Goal: Check status: Check status

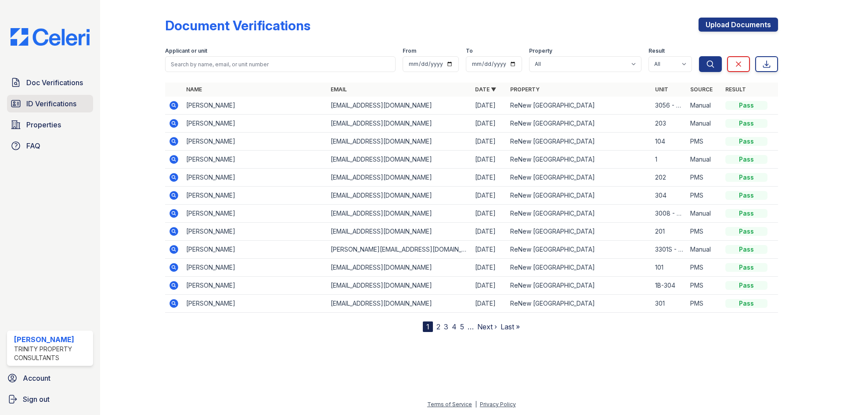
click at [15, 112] on link "ID Verifications" at bounding box center [50, 104] width 86 height 18
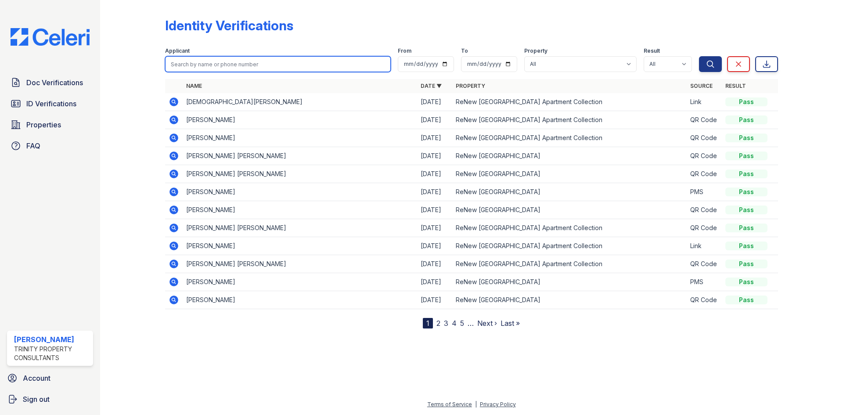
click at [236, 57] on input "search" at bounding box center [278, 64] width 226 height 16
type input "ben"
click at [699, 56] on button "Search" at bounding box center [710, 64] width 23 height 16
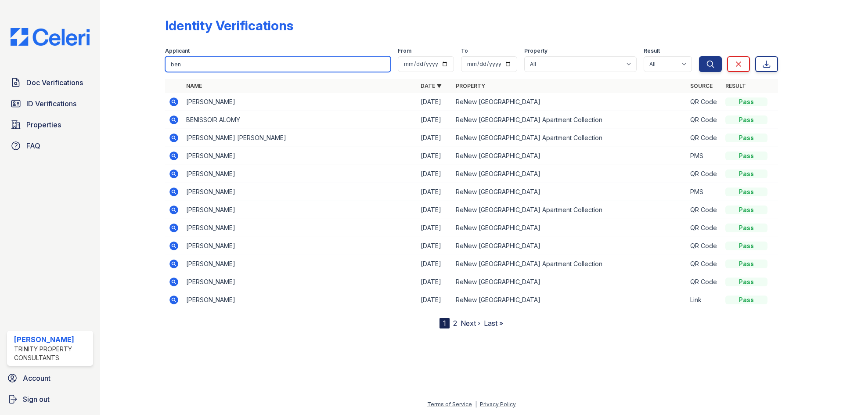
click at [236, 57] on input "ben" at bounding box center [278, 64] width 226 height 16
type input "[PERSON_NAME]"
click at [699, 56] on button "Search" at bounding box center [710, 64] width 23 height 16
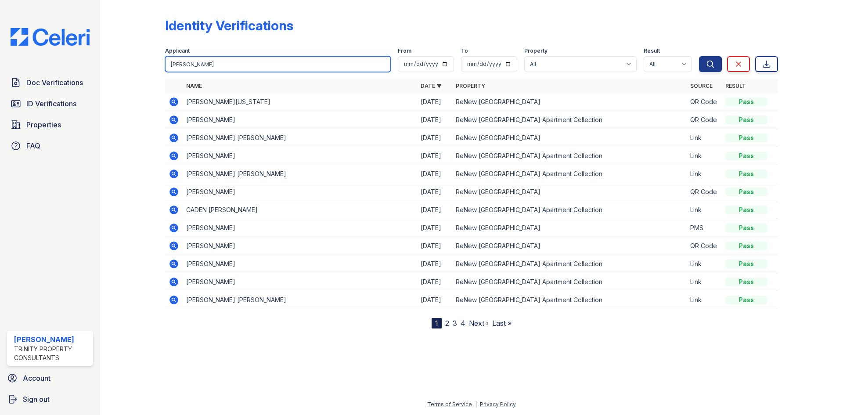
click at [215, 70] on input "[PERSON_NAME]" at bounding box center [278, 64] width 226 height 16
click at [214, 69] on input "[PERSON_NAME]" at bounding box center [278, 64] width 226 height 16
type input "a"
type input "ketlie"
click at [699, 56] on button "Search" at bounding box center [710, 64] width 23 height 16
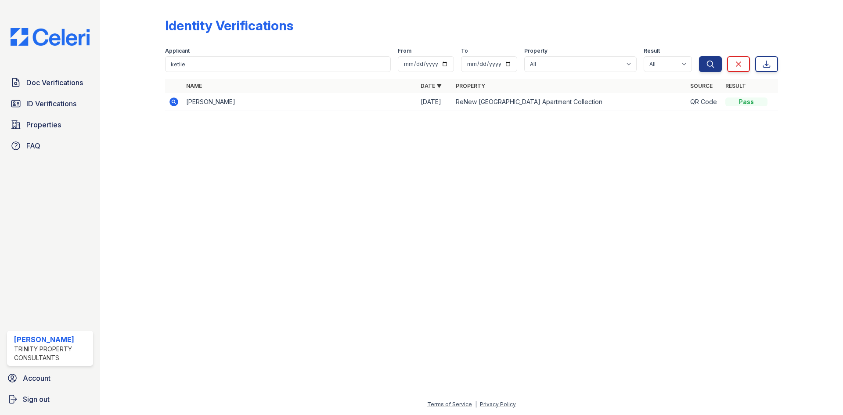
click at [176, 103] on icon at bounding box center [174, 102] width 9 height 9
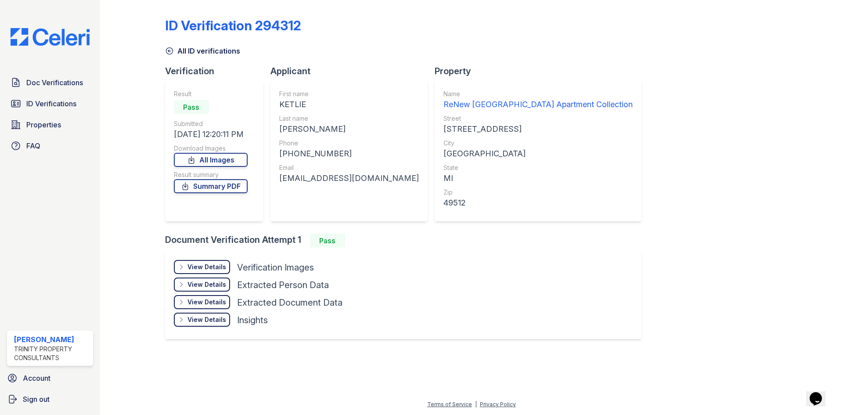
click at [215, 268] on div "View Details" at bounding box center [207, 267] width 39 height 9
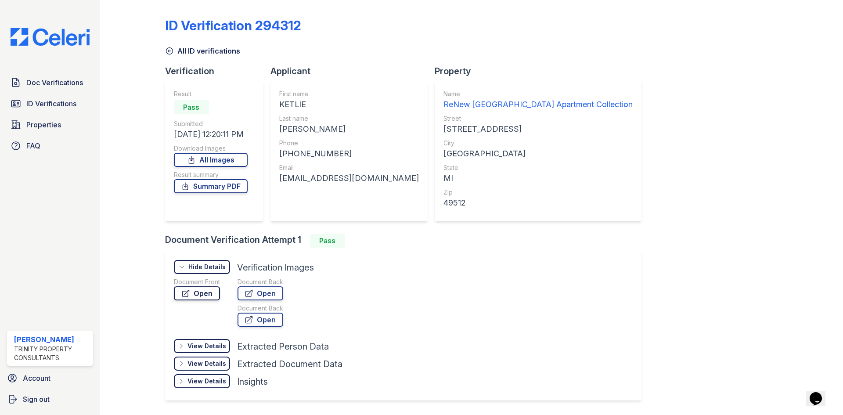
click at [200, 288] on link "Open" at bounding box center [197, 293] width 46 height 14
click at [253, 293] on icon at bounding box center [249, 293] width 9 height 9
click at [238, 188] on link "Summary PDF" at bounding box center [211, 186] width 74 height 14
click at [167, 51] on icon at bounding box center [169, 51] width 9 height 9
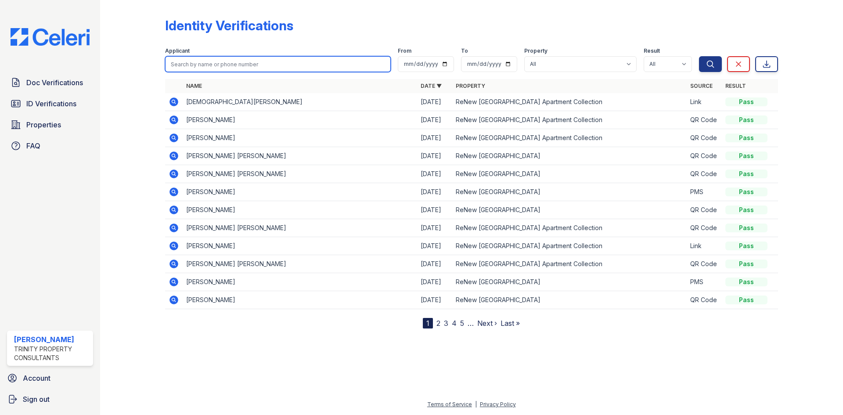
click at [209, 62] on input "search" at bounding box center [278, 64] width 226 height 16
type input "a"
type input "beni"
click at [699, 56] on button "Search" at bounding box center [710, 64] width 23 height 16
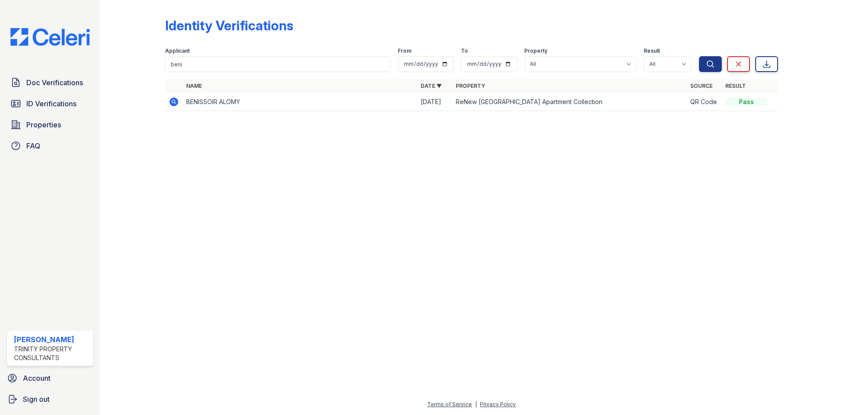
click at [173, 102] on icon at bounding box center [173, 101] width 2 height 2
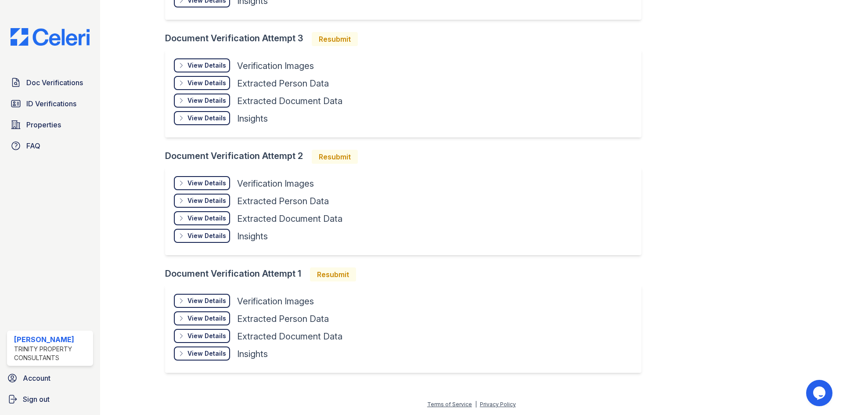
scroll to position [144, 0]
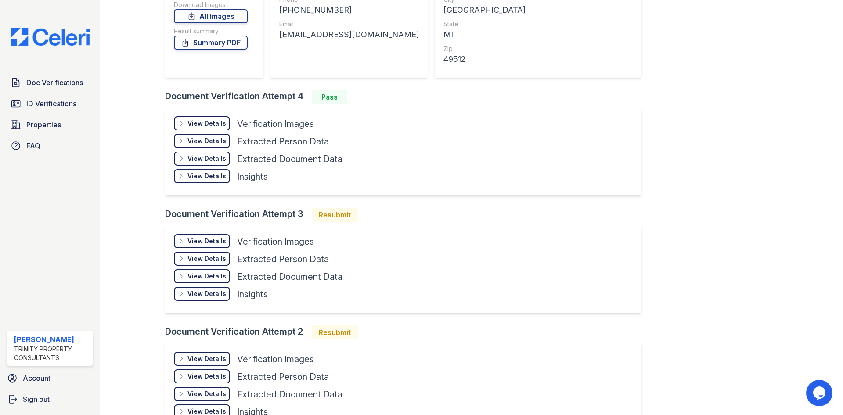
click at [198, 123] on div "View Details" at bounding box center [207, 123] width 39 height 9
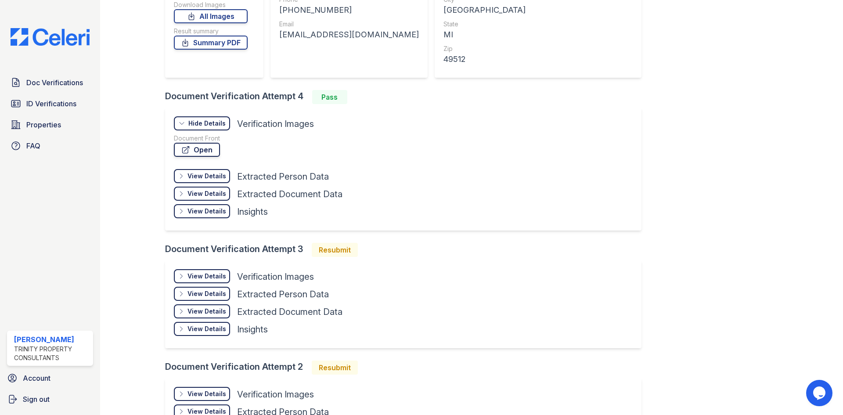
click at [206, 153] on link "Open" at bounding box center [197, 150] width 46 height 14
click at [217, 43] on link "Summary PDF" at bounding box center [211, 43] width 74 height 14
click at [49, 81] on span "Doc Verifications" at bounding box center [54, 82] width 57 height 11
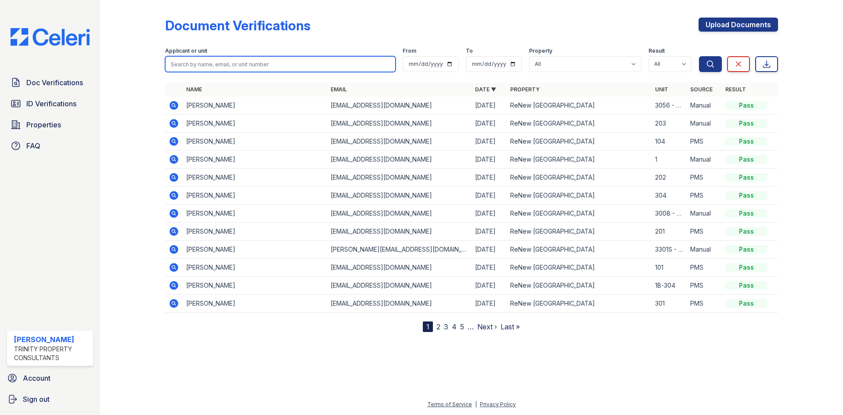
click at [211, 67] on input "search" at bounding box center [280, 64] width 231 height 16
type input "[PERSON_NAME]"
click at [699, 56] on button "Search" at bounding box center [710, 64] width 23 height 16
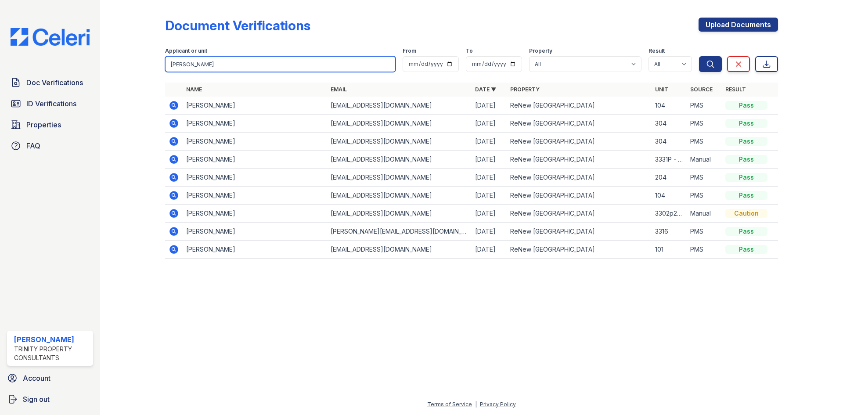
click at [198, 64] on input "[PERSON_NAME]" at bounding box center [280, 64] width 231 height 16
type input "ketlie"
click at [699, 56] on button "Search" at bounding box center [710, 64] width 23 height 16
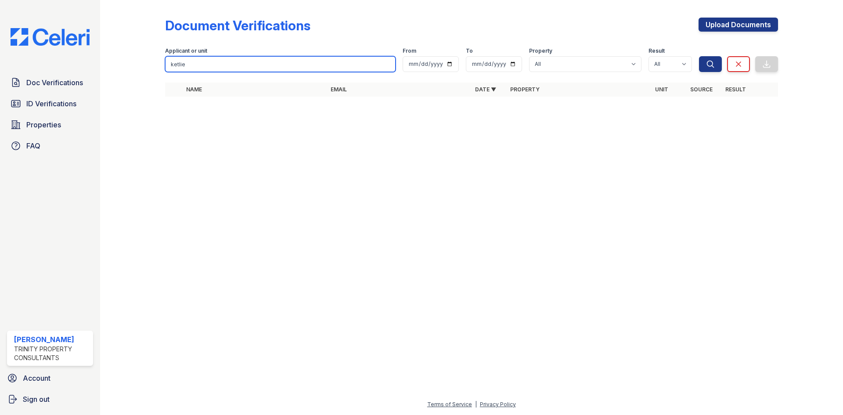
click at [177, 61] on input "ketlie" at bounding box center [280, 64] width 231 height 16
type input "beni"
click at [699, 56] on button "Search" at bounding box center [710, 64] width 23 height 16
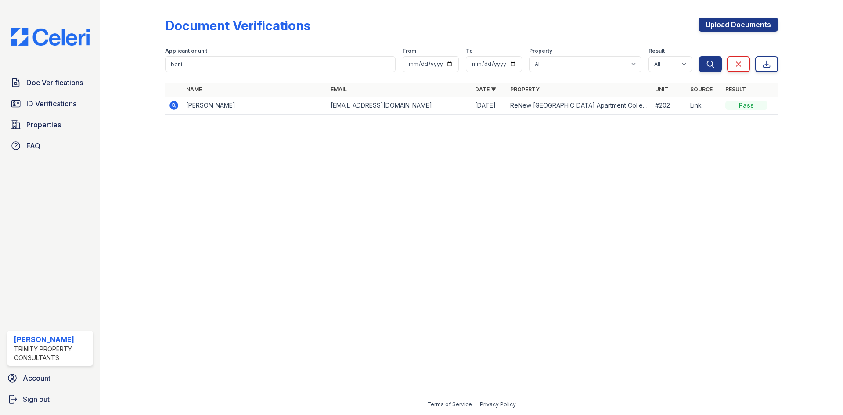
click at [169, 214] on div at bounding box center [471, 268] width 715 height 262
